Goal: Task Accomplishment & Management: Use online tool/utility

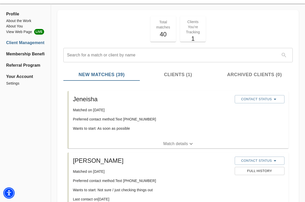
scroll to position [24, 0]
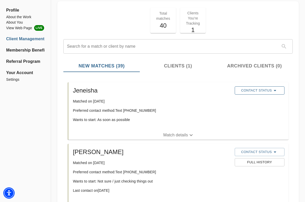
click at [257, 92] on span "Contact Status" at bounding box center [259, 90] width 45 height 6
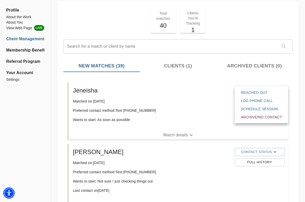
click at [256, 92] on span "Reached Out" at bounding box center [261, 92] width 41 height 5
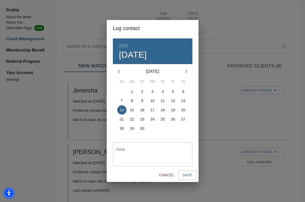
click at [227, 114] on div "Log contact 2025 Sun, Sep [DATE] Mo Tu We Th Fr Sa 31 1 2 3 4 5 6 7 8 9 10 11 1…" at bounding box center [152, 101] width 305 height 202
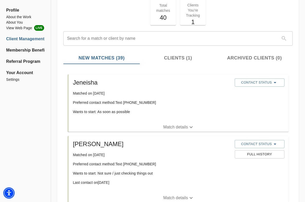
scroll to position [33, 0]
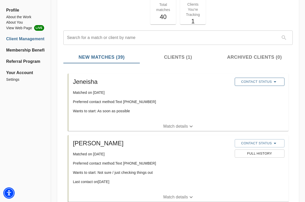
click at [270, 83] on span "Contact Status" at bounding box center [259, 82] width 45 height 6
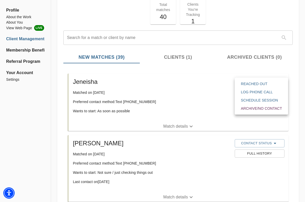
click at [263, 86] on span "Reached Out" at bounding box center [261, 83] width 41 height 5
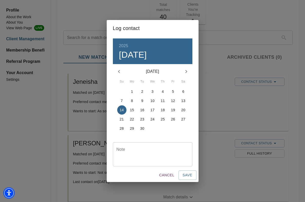
click at [158, 145] on div "Note" at bounding box center [153, 154] width 80 height 24
type textarea "R"
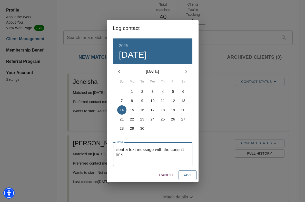
type textarea "sent a text message with the consult link"
click at [187, 175] on span "Save" at bounding box center [188, 175] width 10 height 6
